Goal: Task Accomplishment & Management: Use online tool/utility

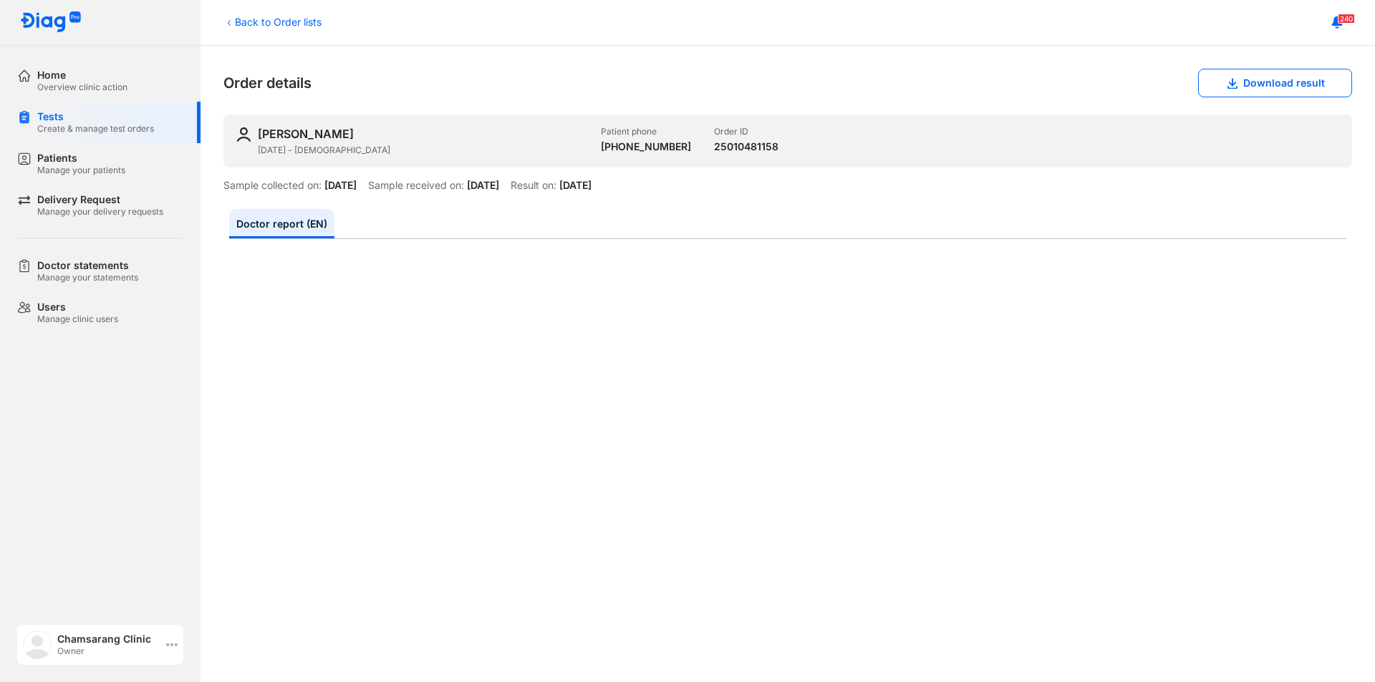
click at [170, 633] on div "Chamsarang Clinic Owner" at bounding box center [100, 645] width 166 height 40
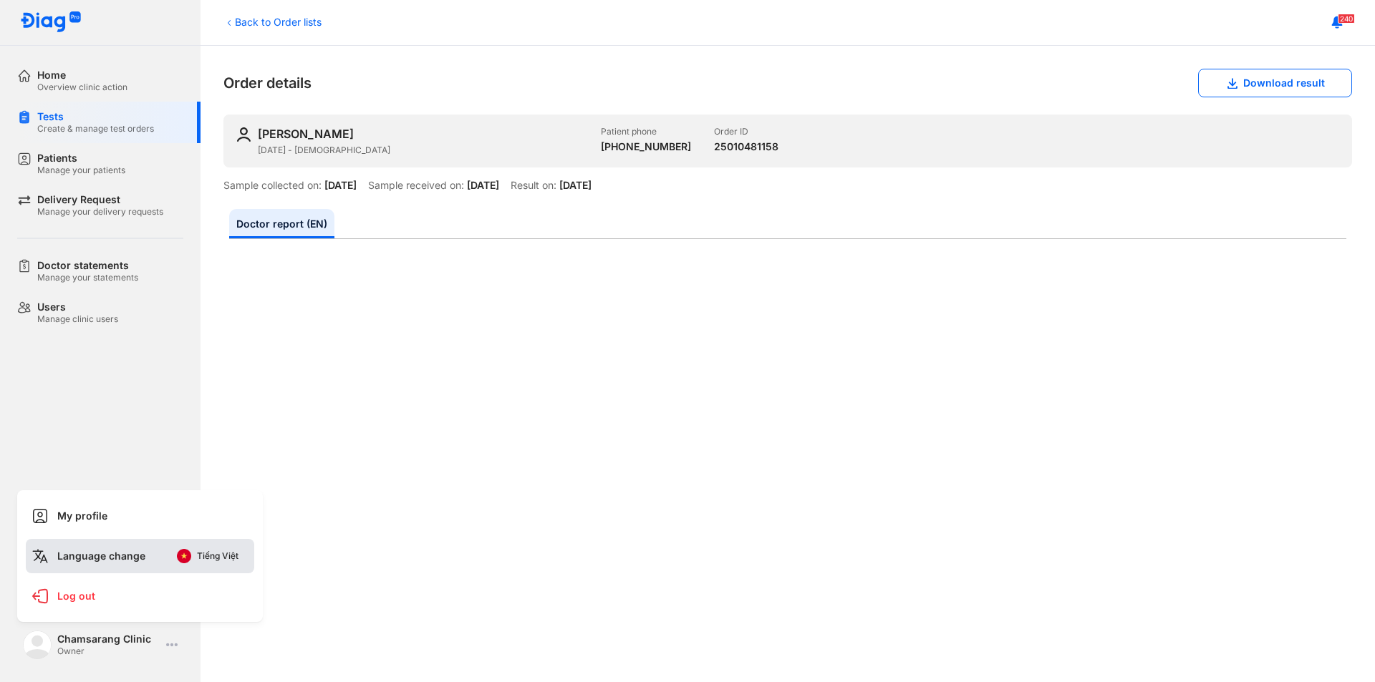
click at [201, 550] on button "Tiếng Việt" at bounding box center [208, 556] width 82 height 23
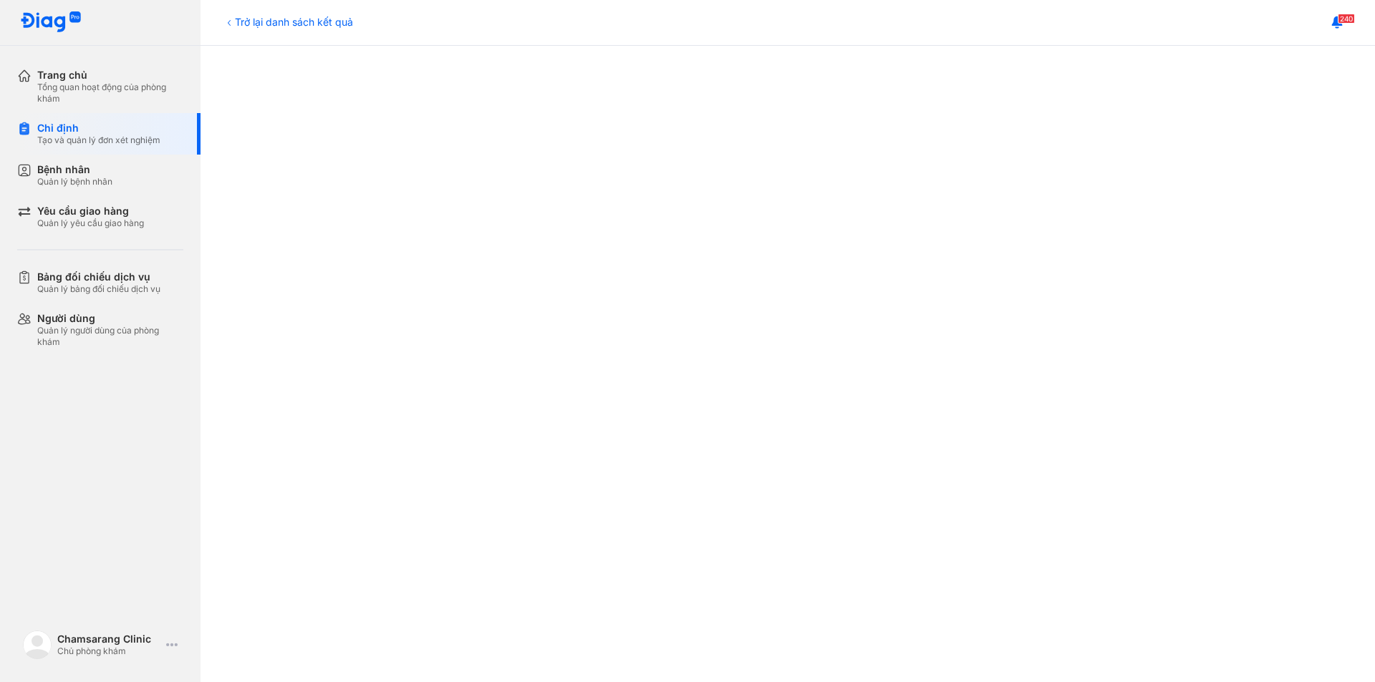
scroll to position [697, 0]
click at [94, 86] on div "Tổng quan hoạt động của phòng khám" at bounding box center [110, 93] width 146 height 23
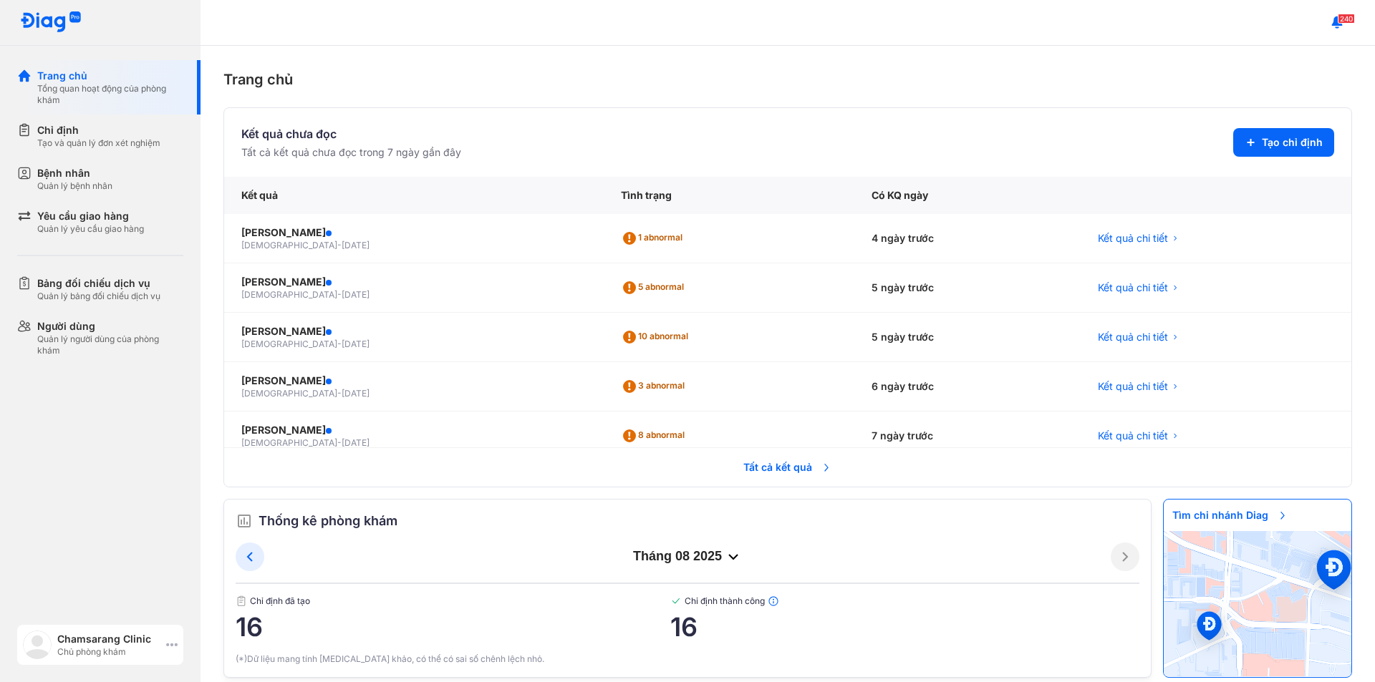
click at [175, 650] on icon at bounding box center [171, 645] width 11 height 11
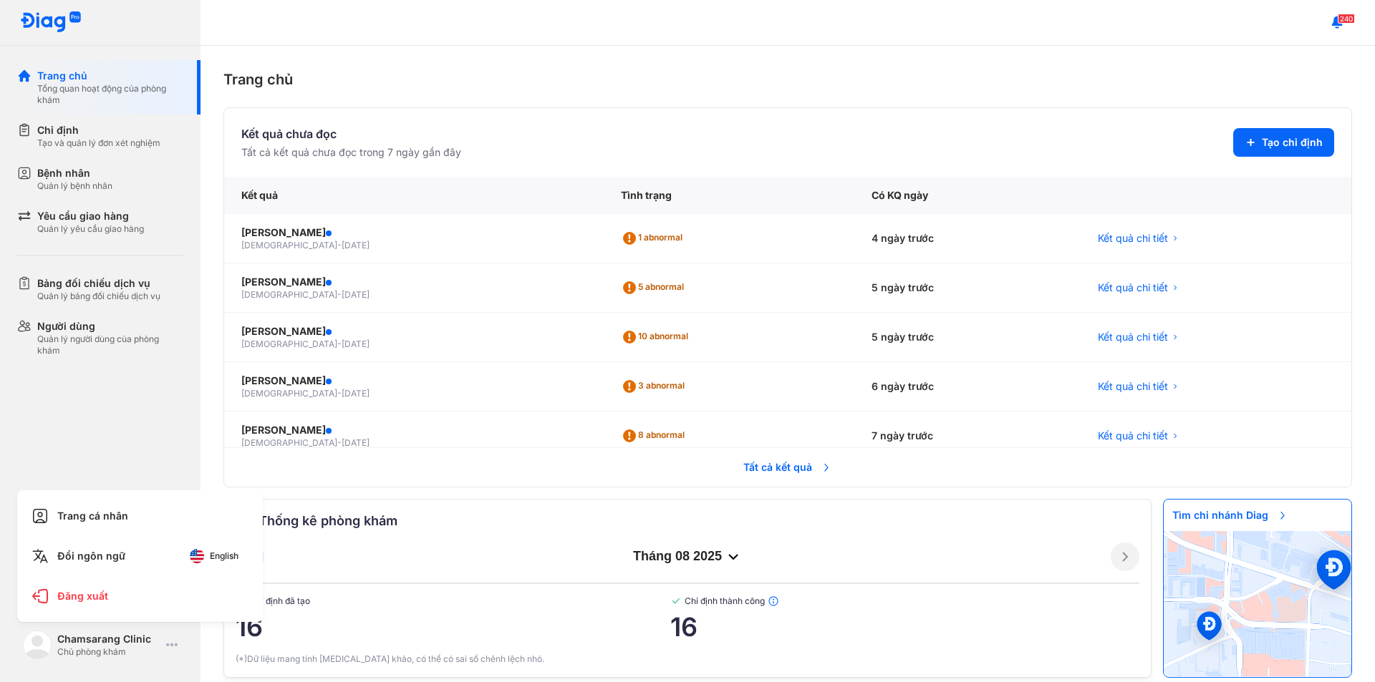
click at [124, 446] on div "Trang chủ Tổng quan hoạt động của phòng khám Chỉ định Tạo và quản lý đơn xét ng…" at bounding box center [100, 341] width 201 height 682
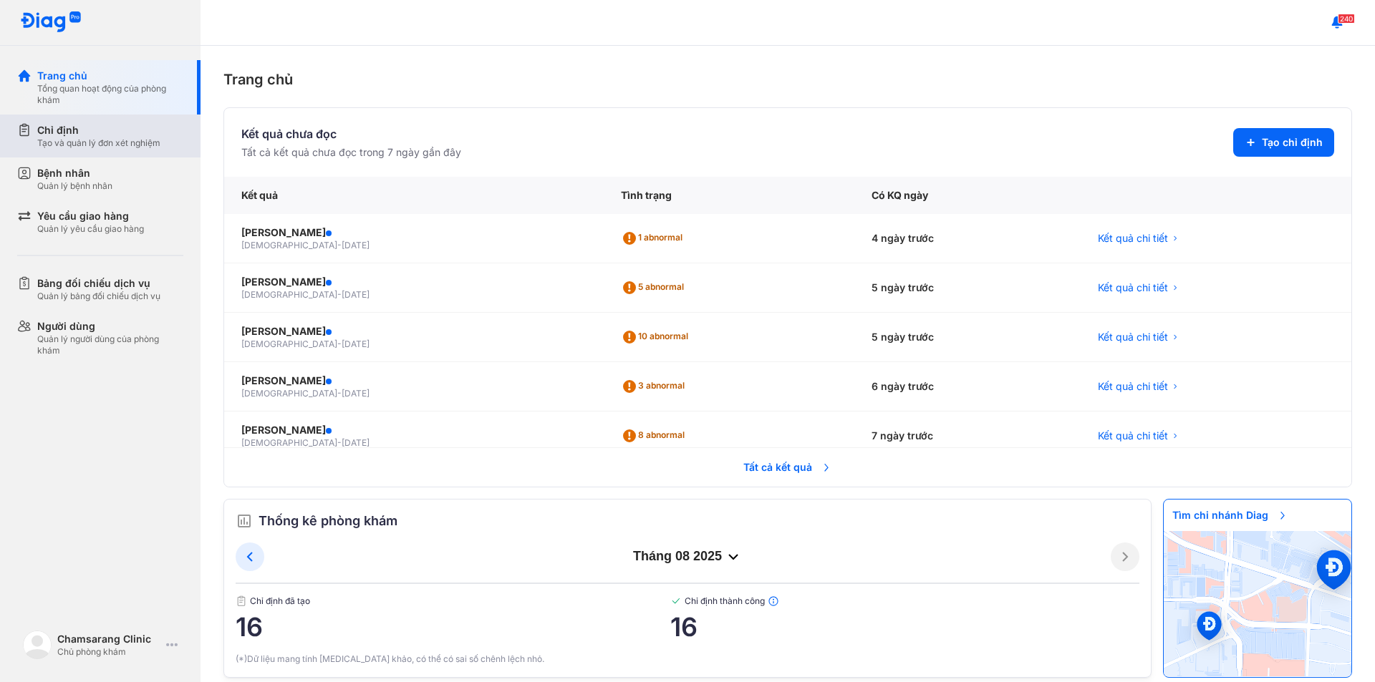
click at [85, 129] on div "Chỉ định" at bounding box center [98, 130] width 123 height 14
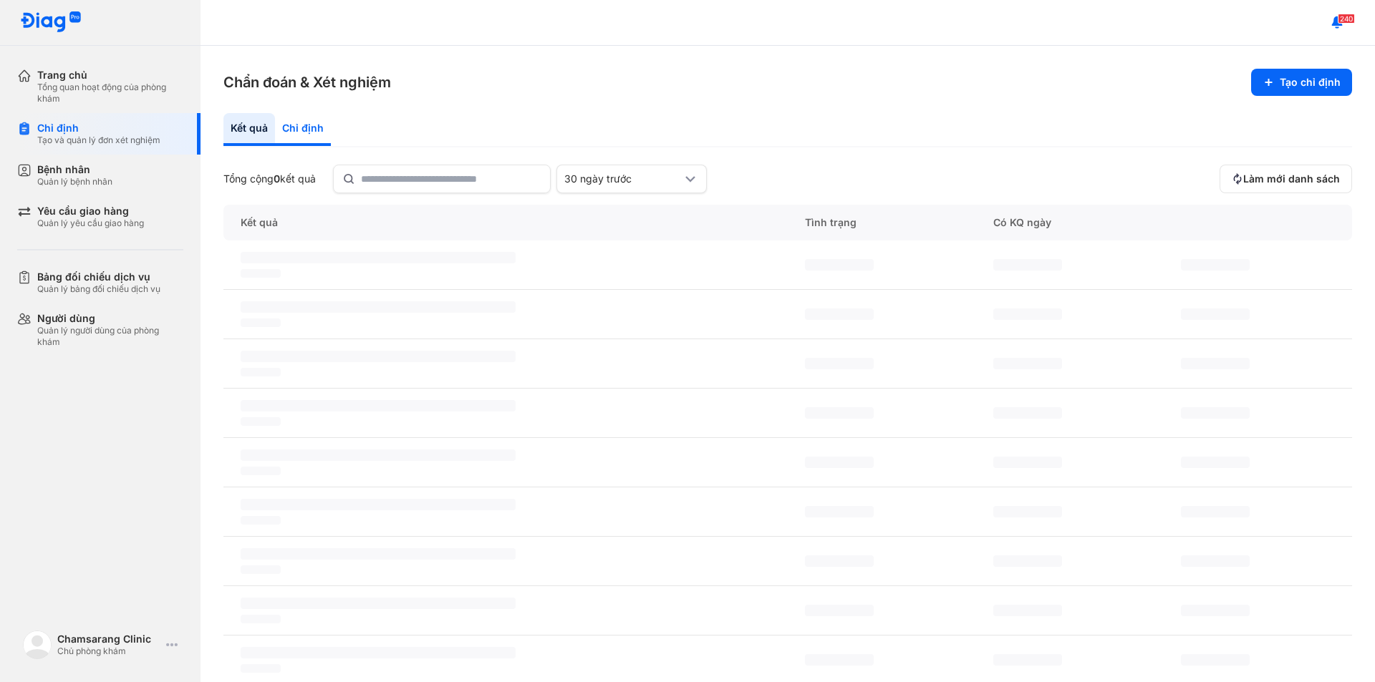
click at [295, 130] on div "Chỉ định" at bounding box center [303, 129] width 56 height 33
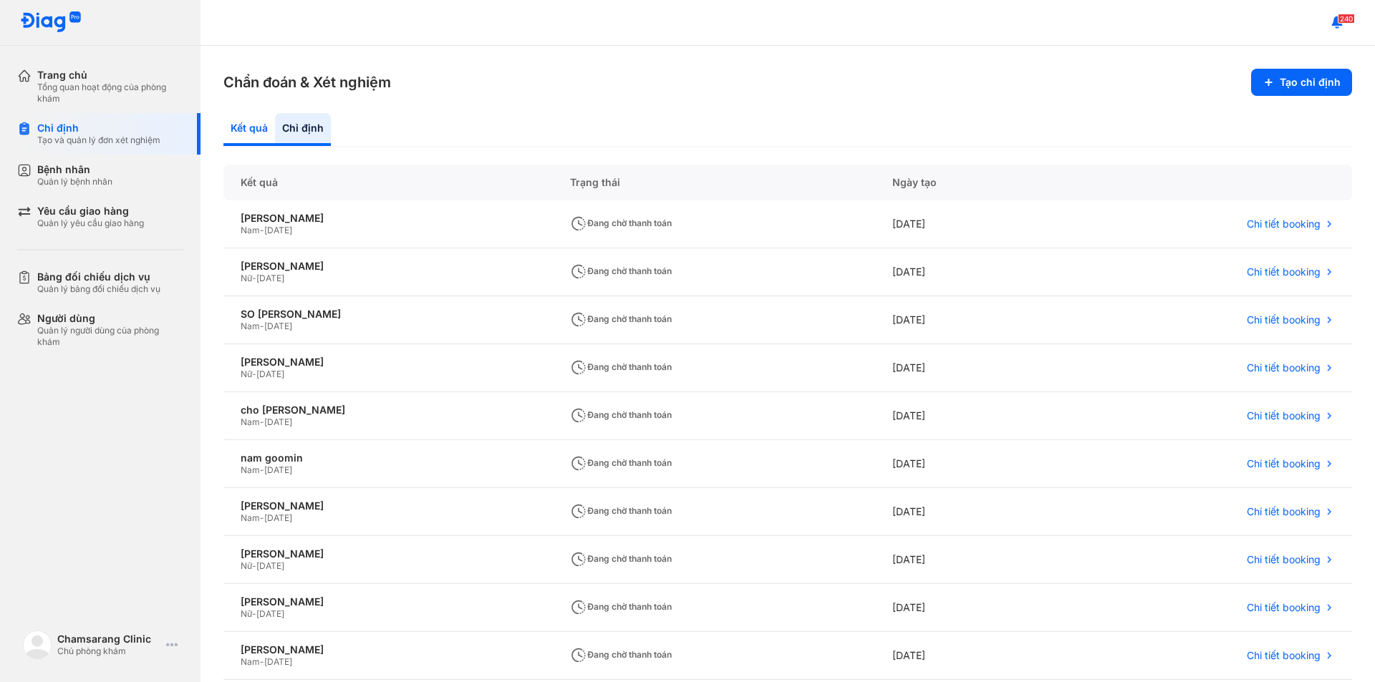
click at [275, 125] on div "Kết quả" at bounding box center [303, 129] width 56 height 33
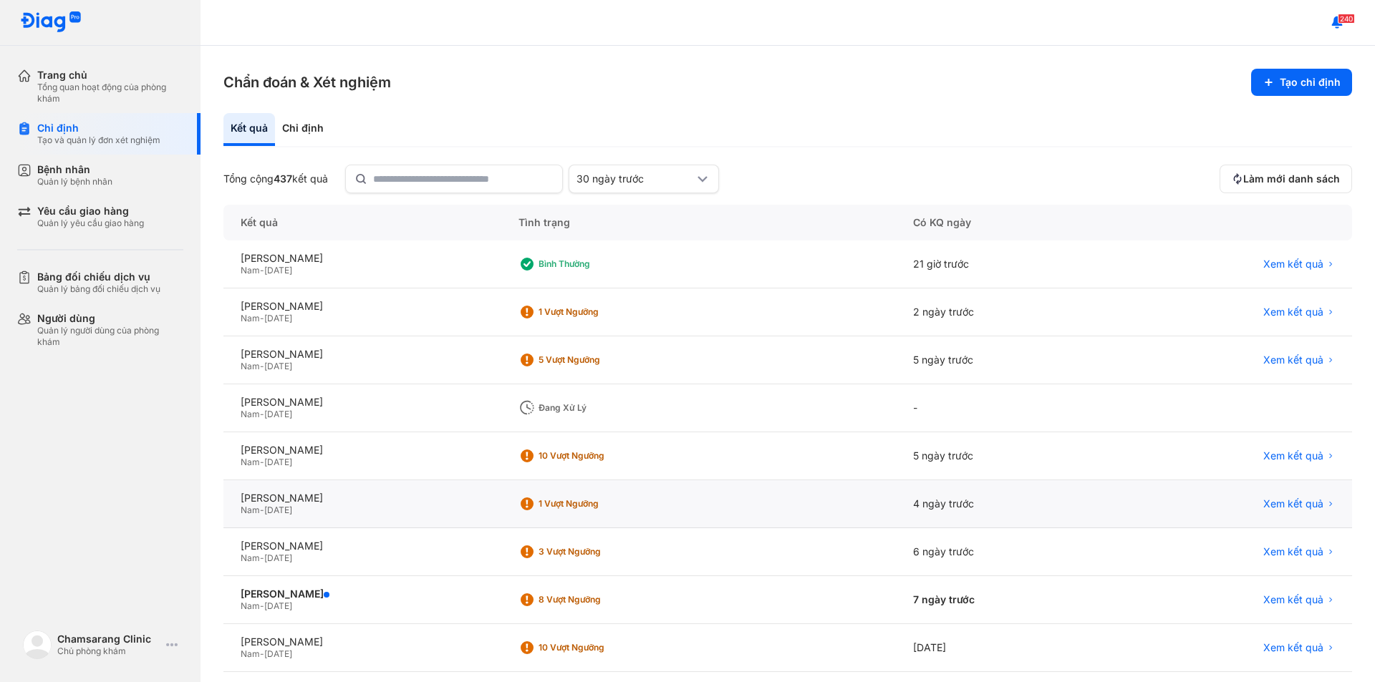
click at [1314, 513] on div "Xem kết quả" at bounding box center [1232, 505] width 239 height 48
click at [1283, 505] on span "Xem kết quả" at bounding box center [1293, 504] width 60 height 13
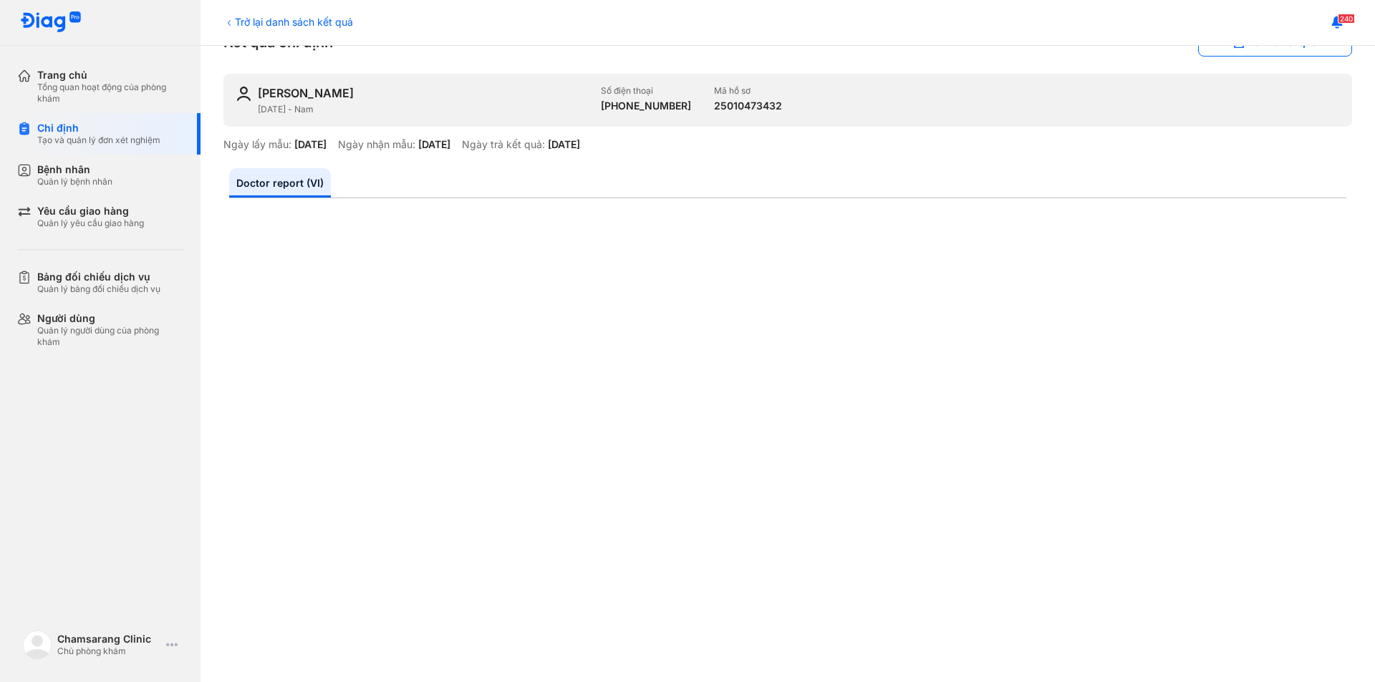
scroll to position [29, 0]
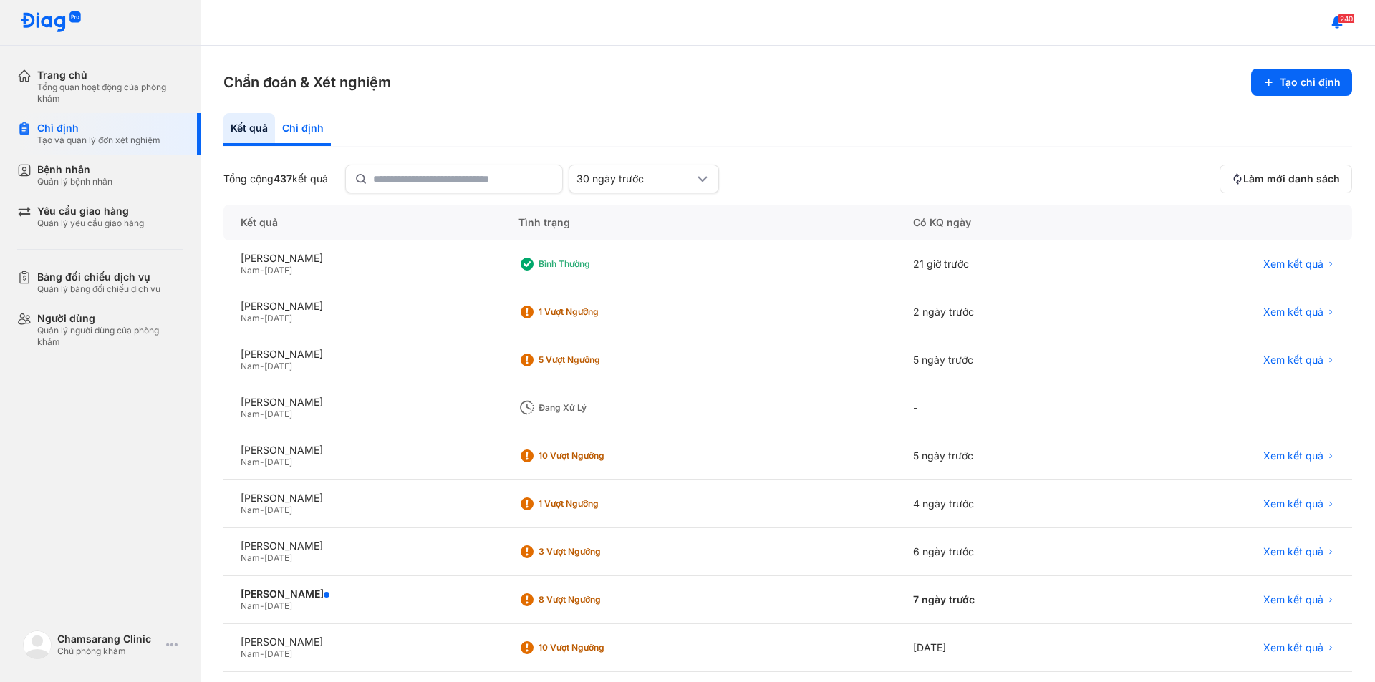
click at [299, 129] on div "Chỉ định" at bounding box center [303, 129] width 56 height 33
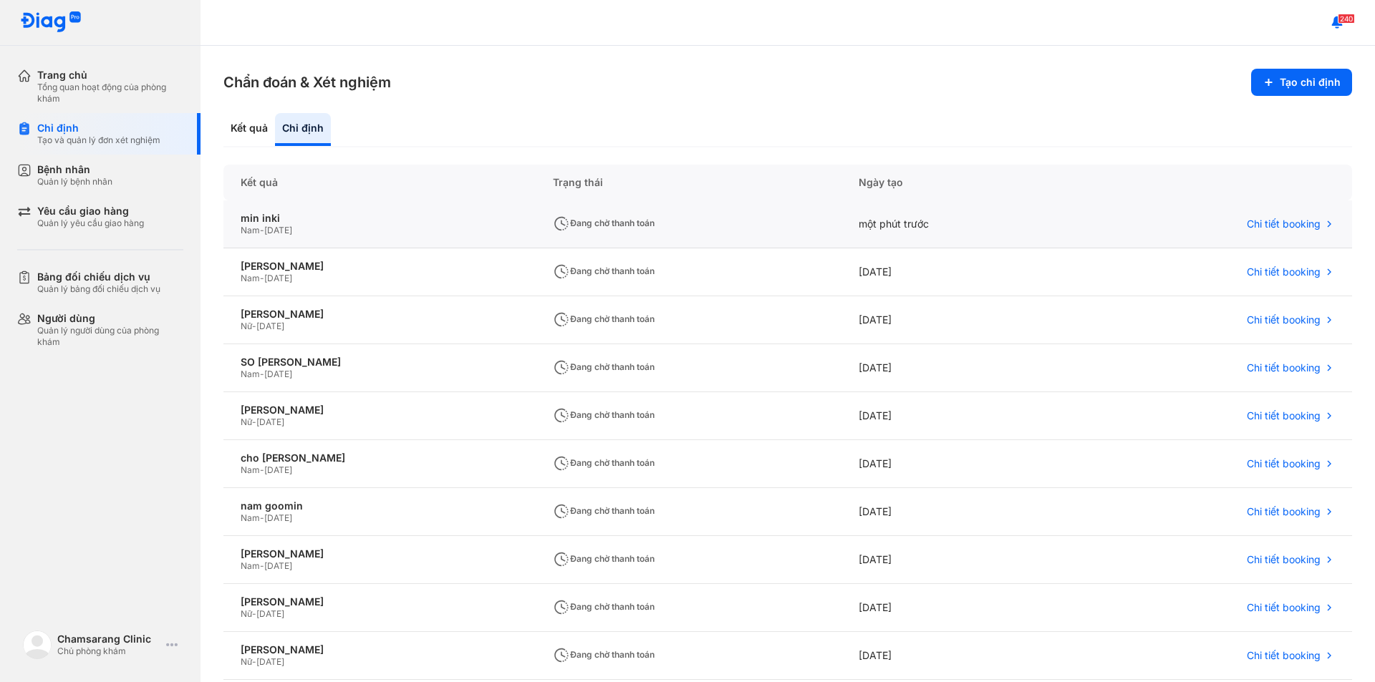
click at [394, 228] on div "Nam - [DATE]" at bounding box center [380, 230] width 278 height 11
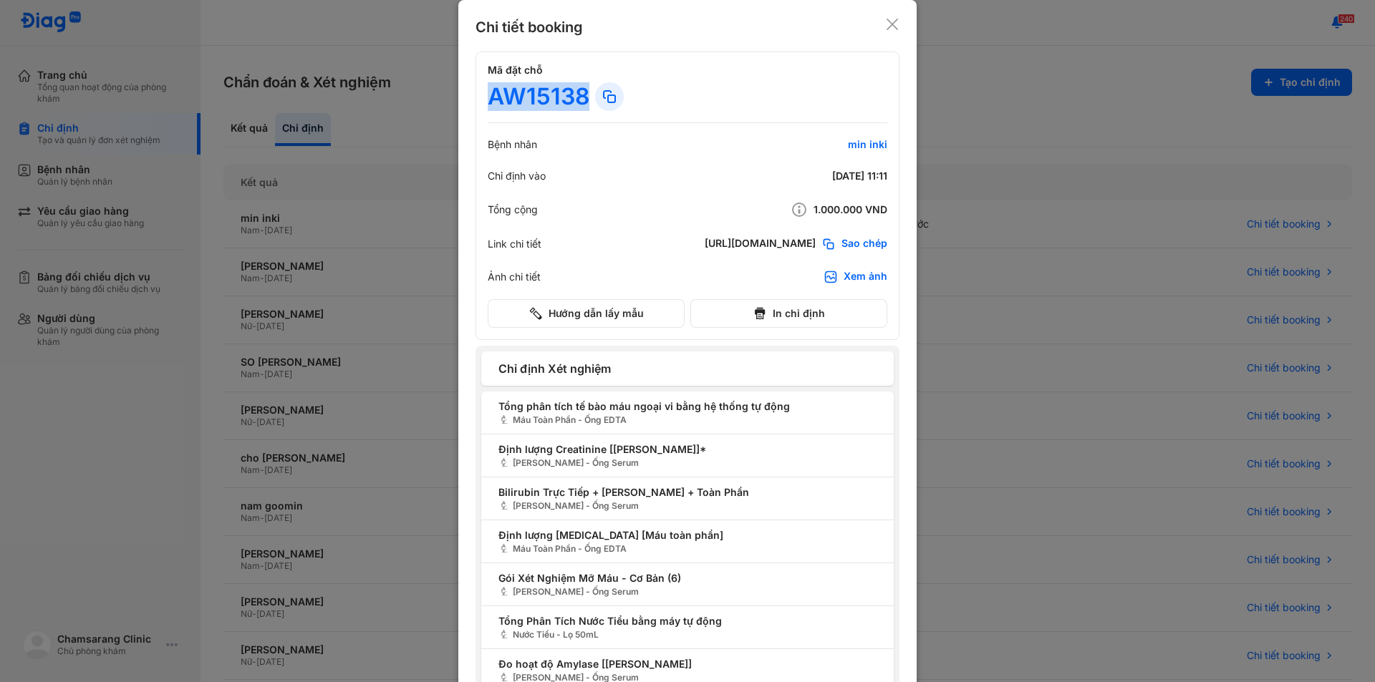
drag, startPoint x: 489, startPoint y: 93, endPoint x: 580, endPoint y: 98, distance: 91.1
click at [580, 98] on div "AW15138" at bounding box center [539, 96] width 102 height 29
copy div "AW15138"
click at [888, 24] on use at bounding box center [892, 24] width 11 height 11
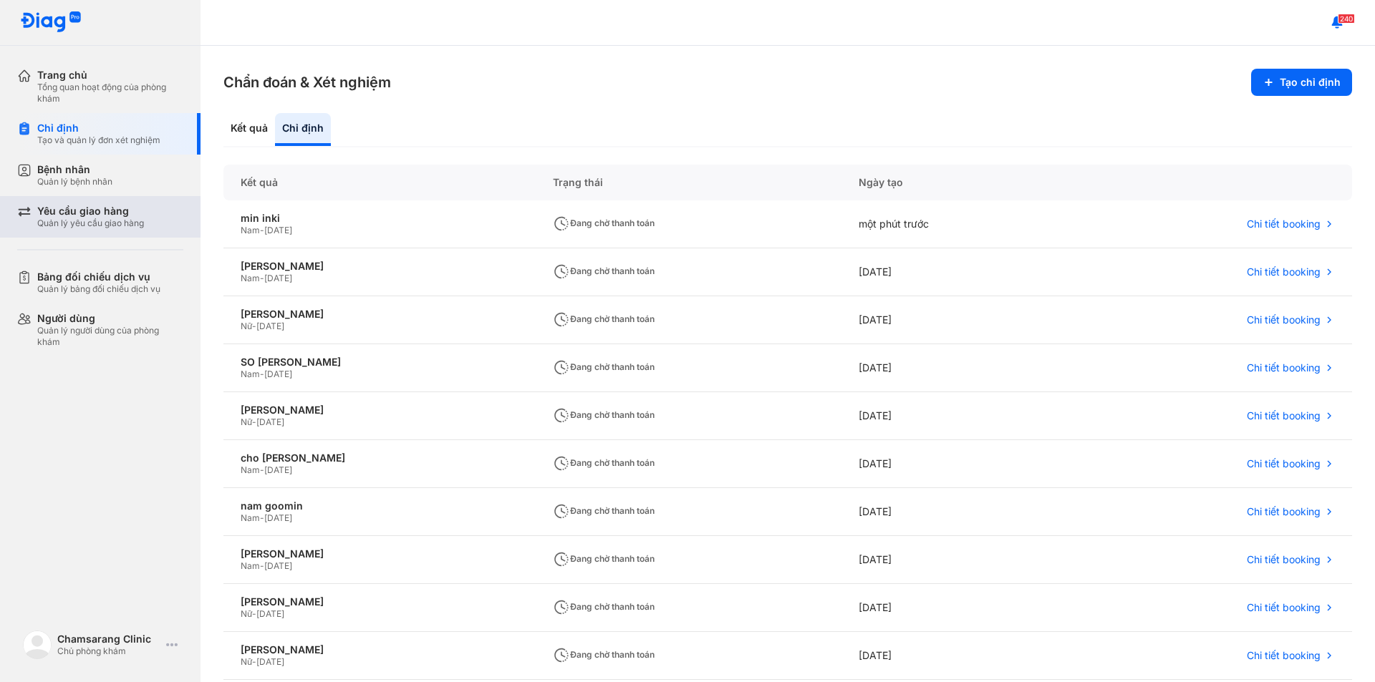
click at [90, 230] on div "Yêu cầu giao hàng Quản lý yêu cầu giao hàng" at bounding box center [108, 217] width 183 height 42
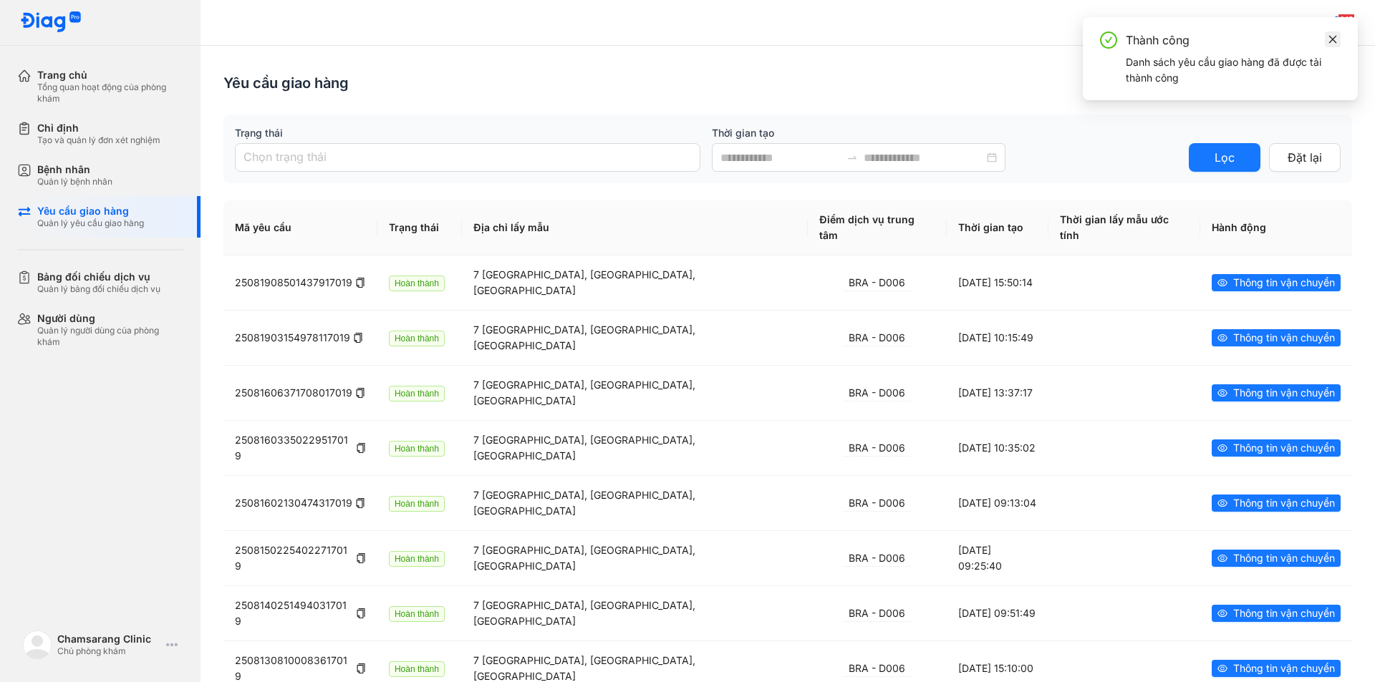
click at [1331, 37] on icon "close" at bounding box center [1333, 39] width 10 height 10
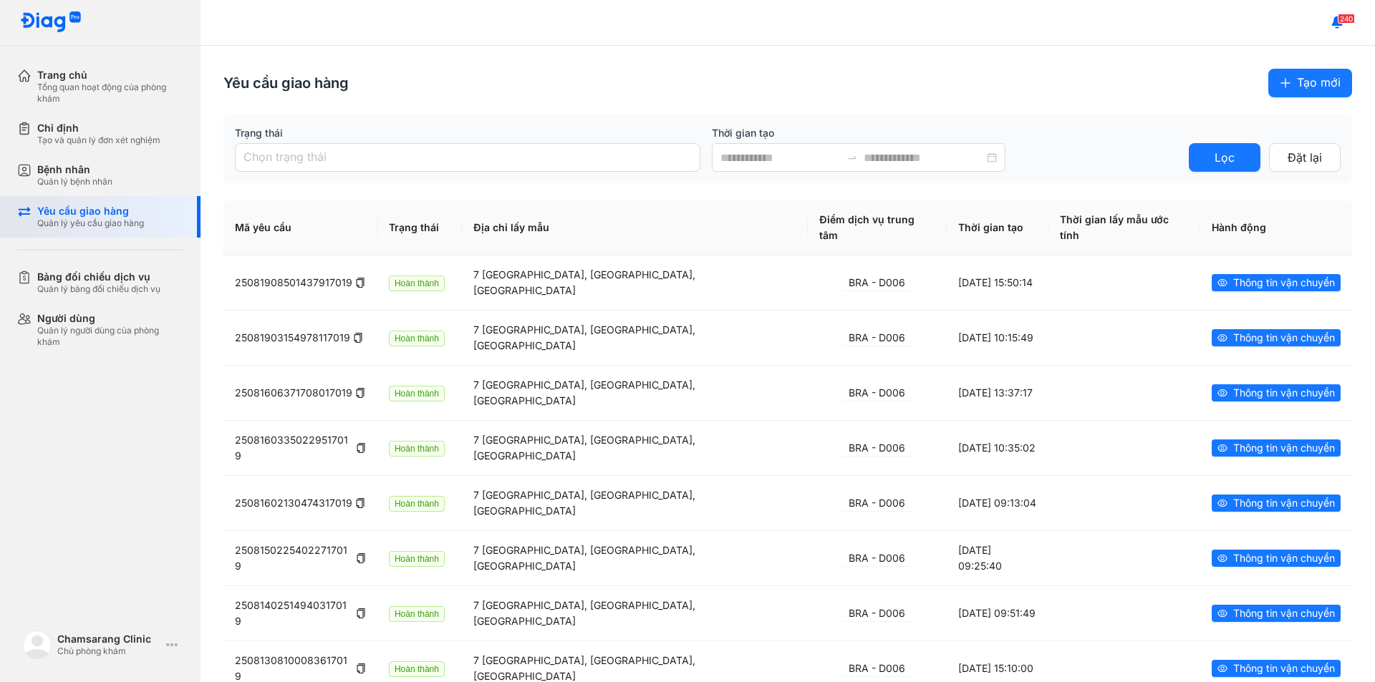
click at [98, 219] on div "Quản lý yêu cầu giao hàng" at bounding box center [90, 223] width 107 height 11
click at [1322, 90] on span "Tạo mới" at bounding box center [1319, 83] width 44 height 18
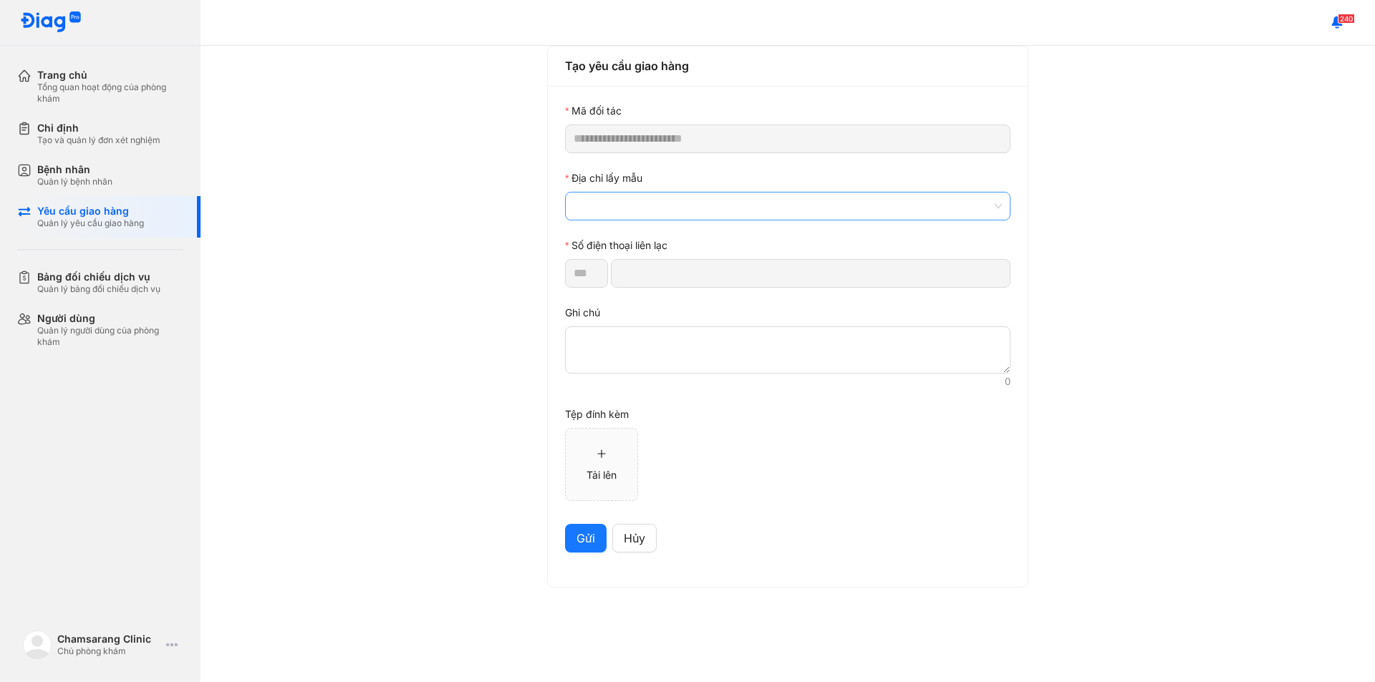
click at [652, 198] on span at bounding box center [788, 206] width 428 height 27
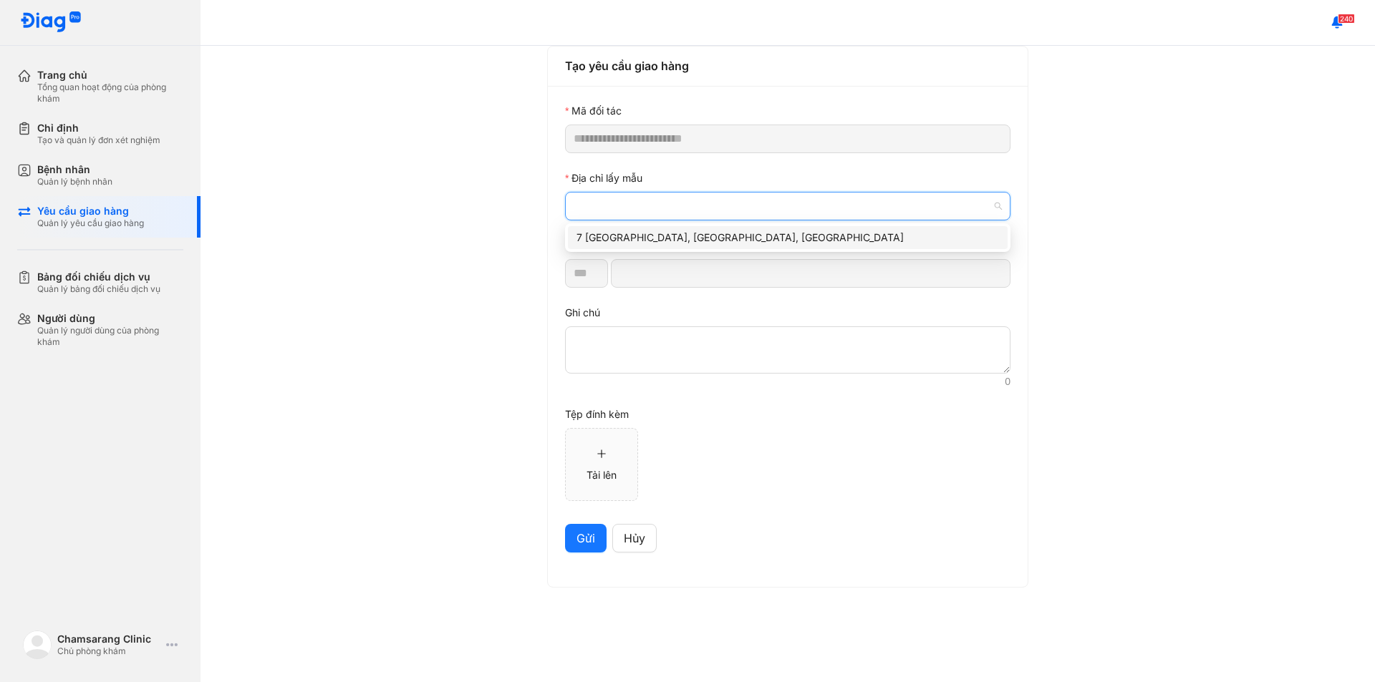
click at [668, 238] on div "7 [GEOGRAPHIC_DATA], [GEOGRAPHIC_DATA], [GEOGRAPHIC_DATA]" at bounding box center [788, 238] width 423 height 16
type input "*********"
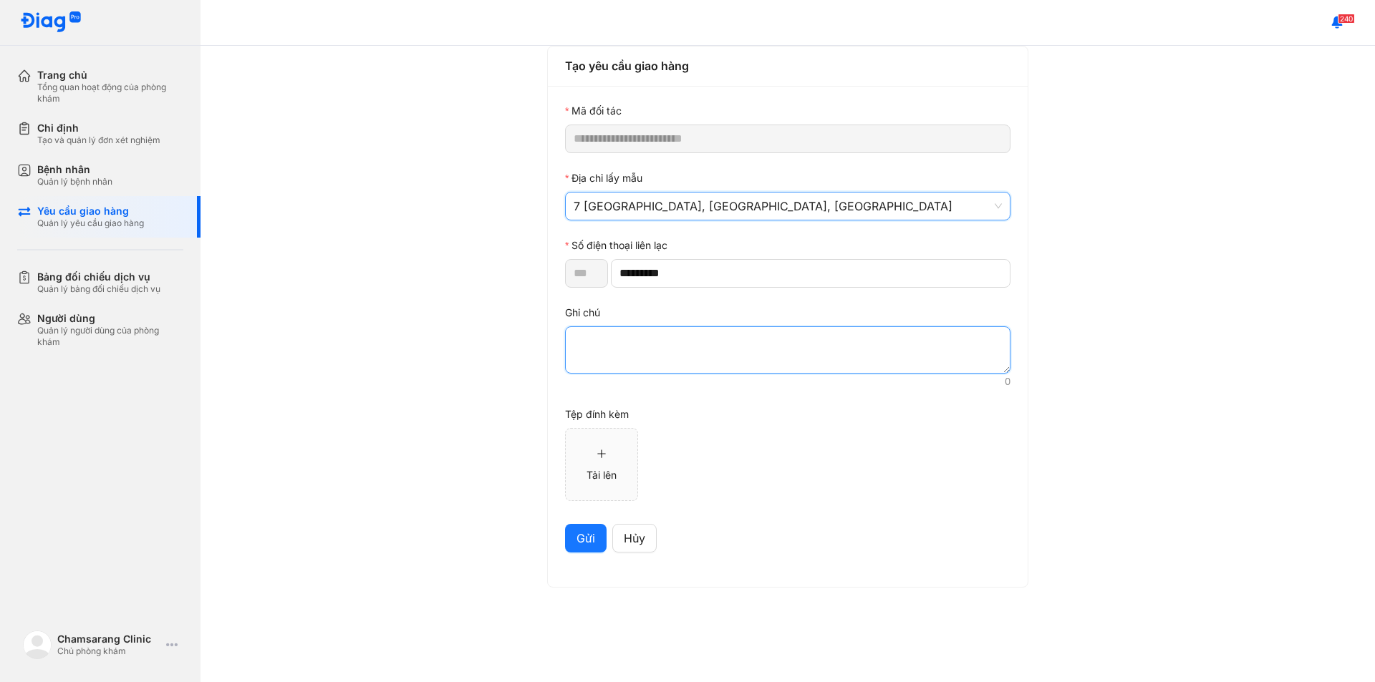
click at [660, 354] on textarea at bounding box center [787, 350] width 445 height 47
paste textarea "*******"
type textarea "*******"
click at [571, 536] on button "Gửi" at bounding box center [586, 538] width 42 height 29
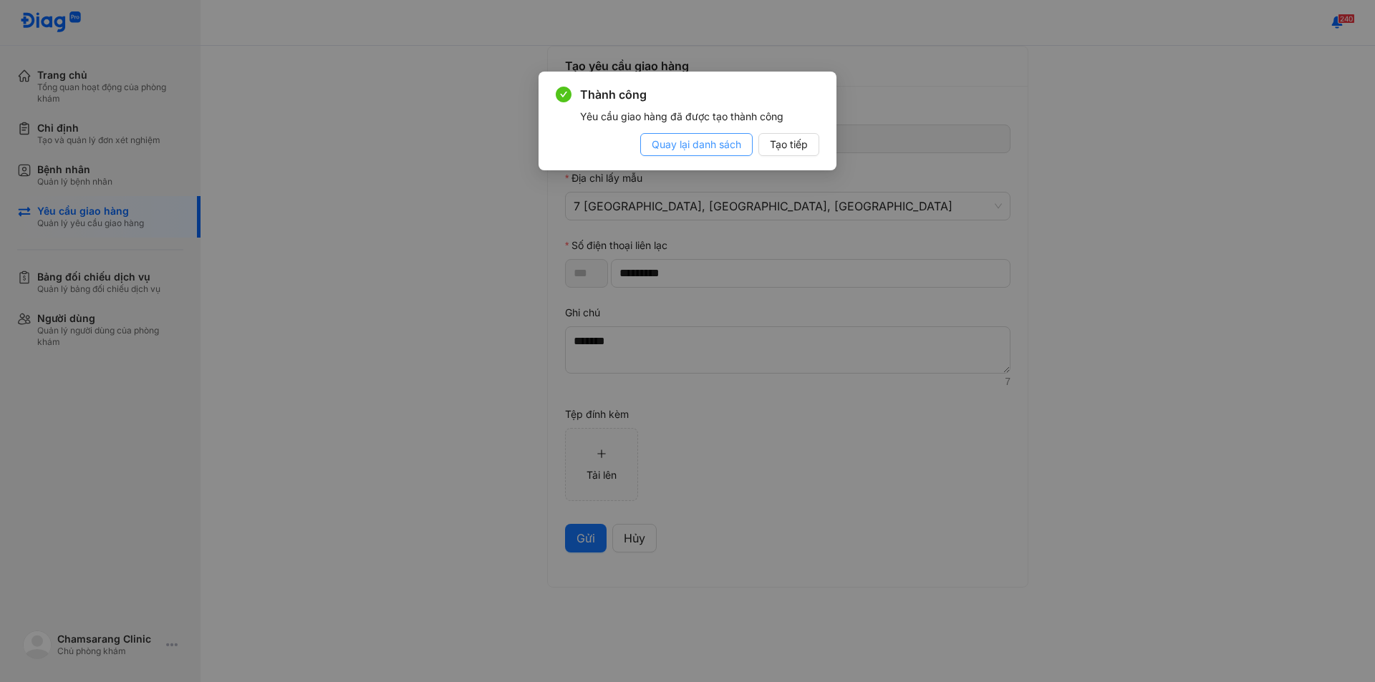
click at [698, 139] on span "Quay lại danh sách" at bounding box center [697, 145] width 90 height 16
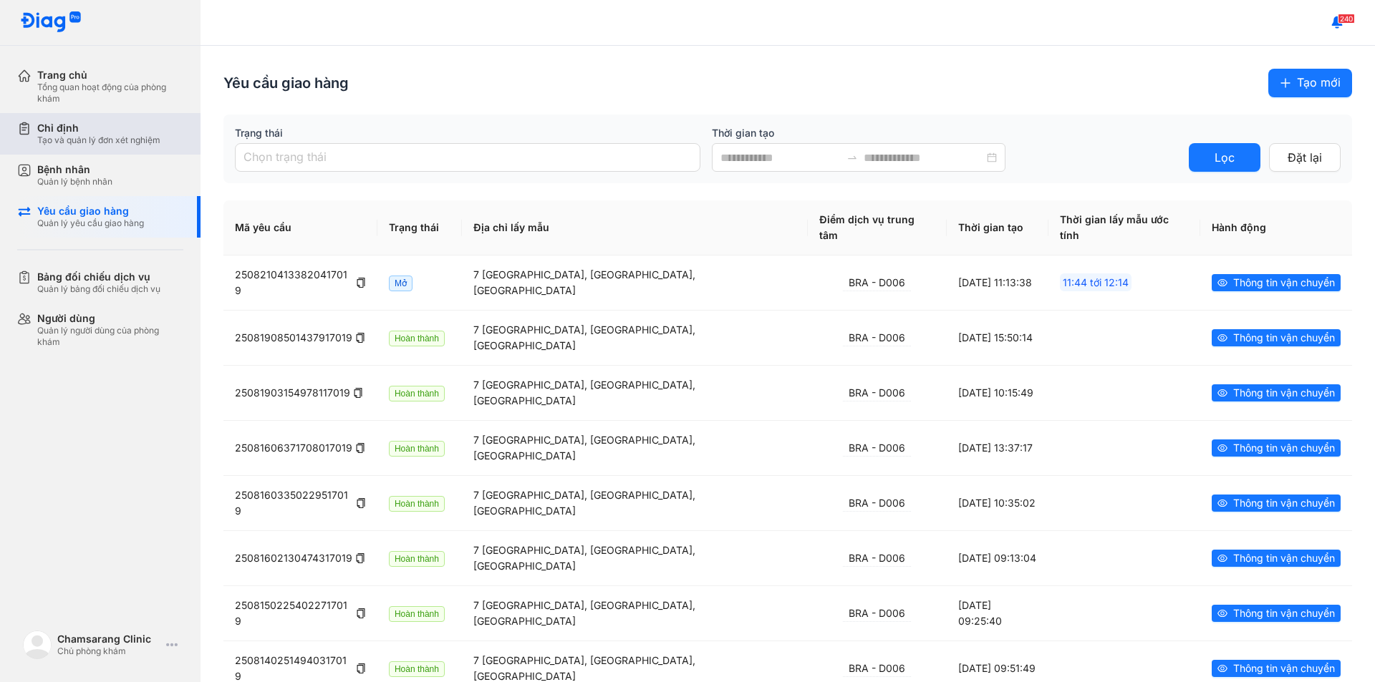
click at [82, 144] on div "Tạo và quản lý đơn xét nghiệm" at bounding box center [98, 140] width 123 height 11
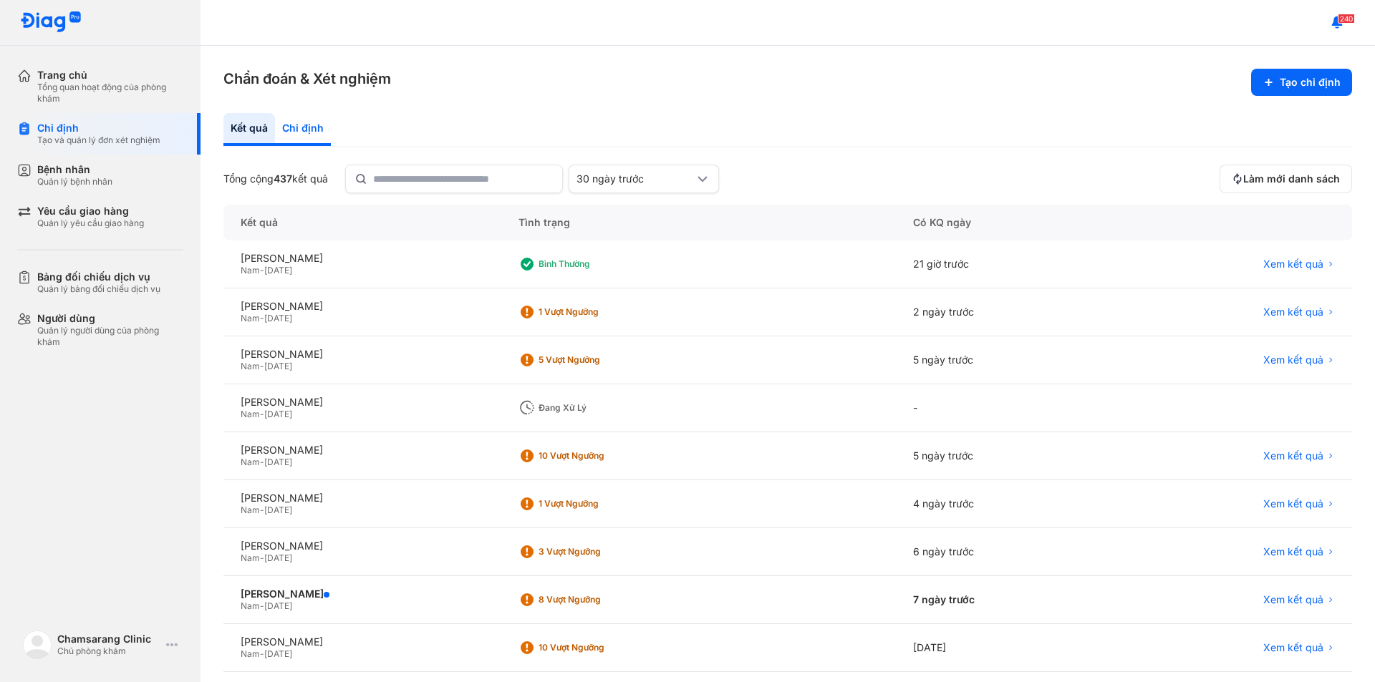
click at [286, 125] on div "Chỉ định" at bounding box center [303, 129] width 56 height 33
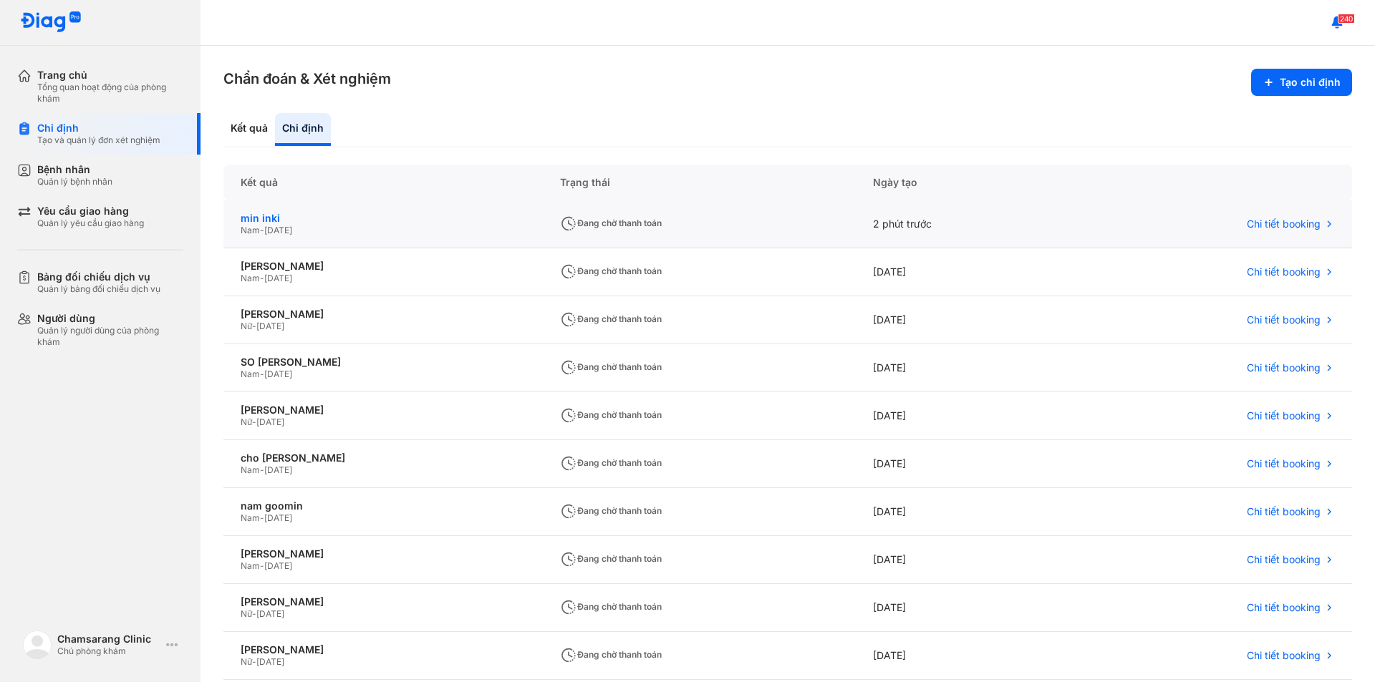
click at [408, 221] on div "min inki" at bounding box center [383, 218] width 285 height 13
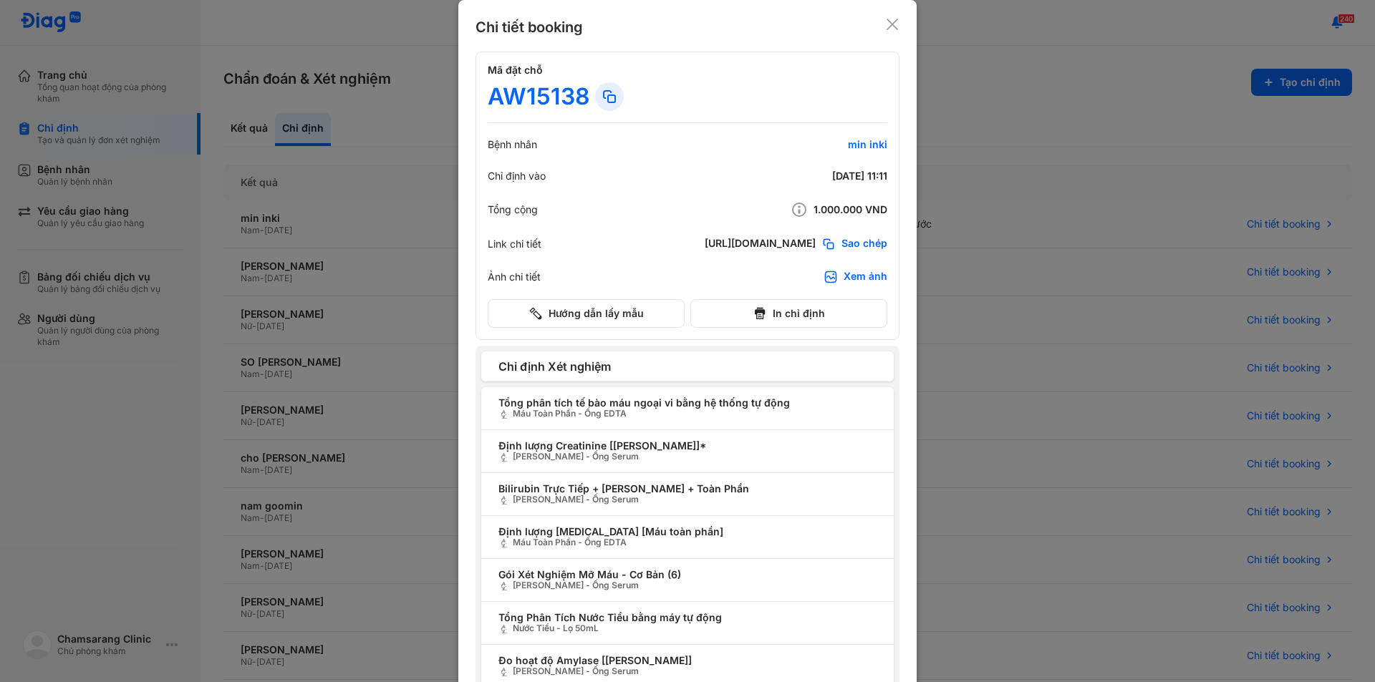
click at [888, 26] on icon at bounding box center [892, 24] width 14 height 14
